Goal: Browse casually

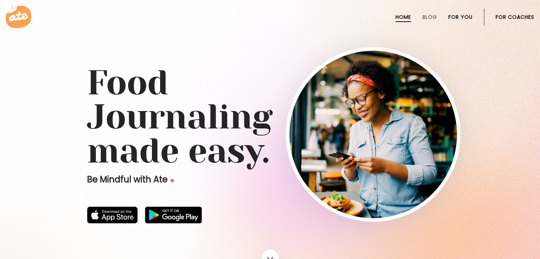
click at [465, 16] on link "For You" at bounding box center [461, 17] width 24 height 6
click at [431, 17] on link "Blog" at bounding box center [430, 17] width 15 height 6
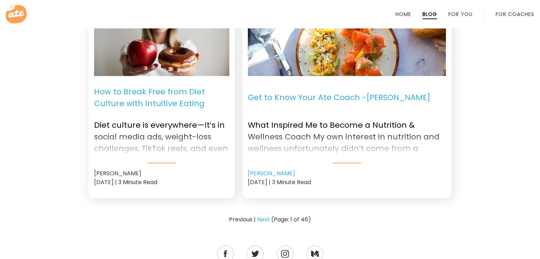
scroll to position [958, 0]
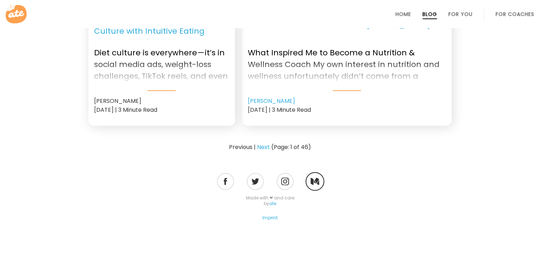
click at [321, 175] on li at bounding box center [315, 181] width 19 height 19
click at [316, 178] on img at bounding box center [315, 181] width 9 height 7
